Goal: Entertainment & Leisure: Consume media (video, audio)

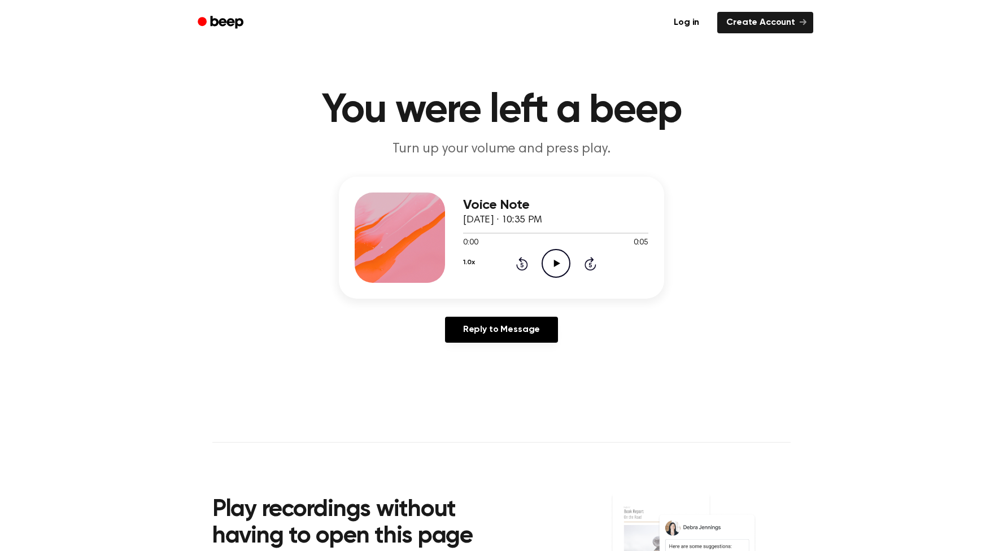
click at [561, 270] on icon "Play Audio" at bounding box center [556, 263] width 29 height 29
